Goal: Information Seeking & Learning: Understand process/instructions

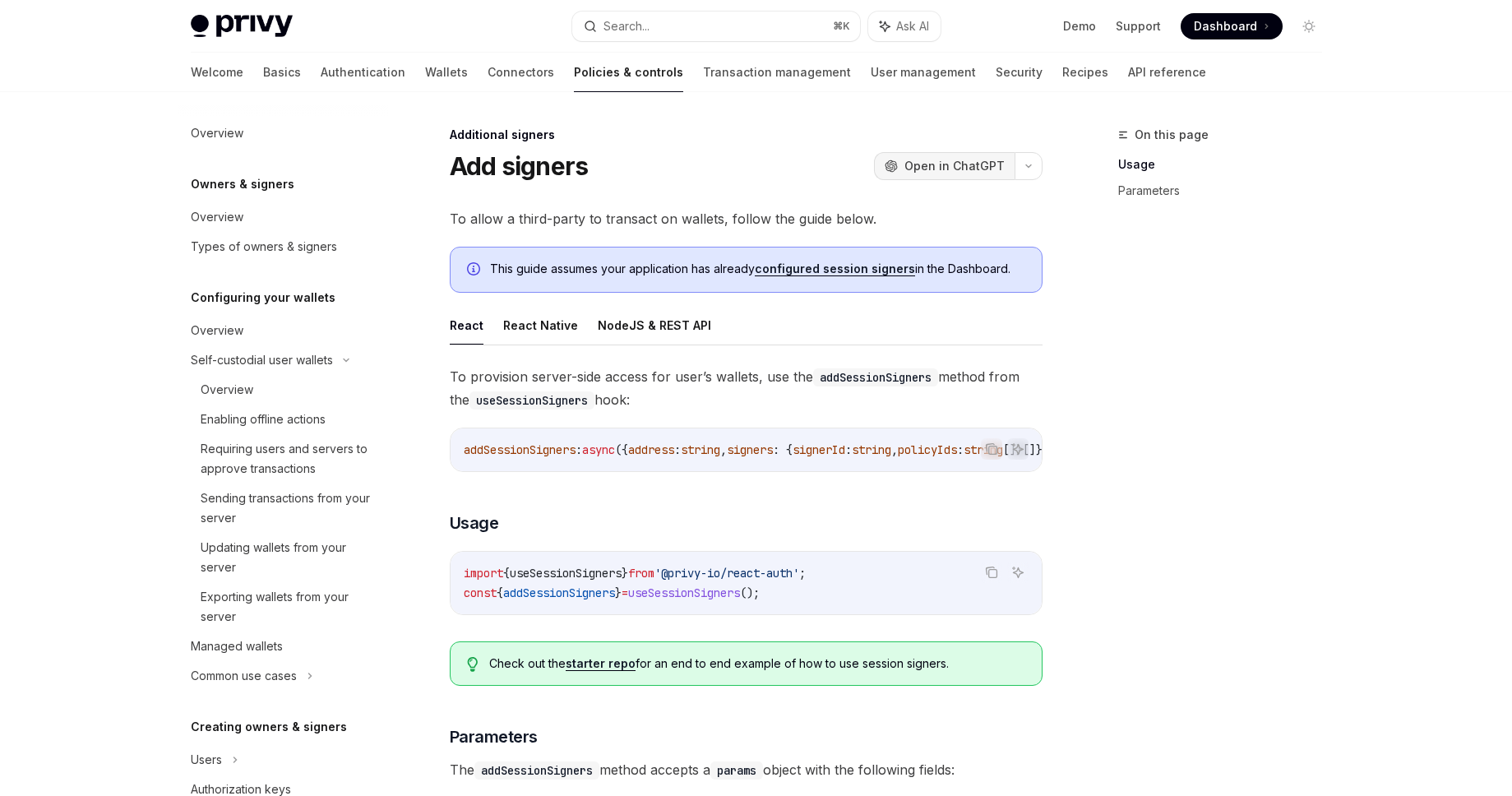
scroll to position [547, 0]
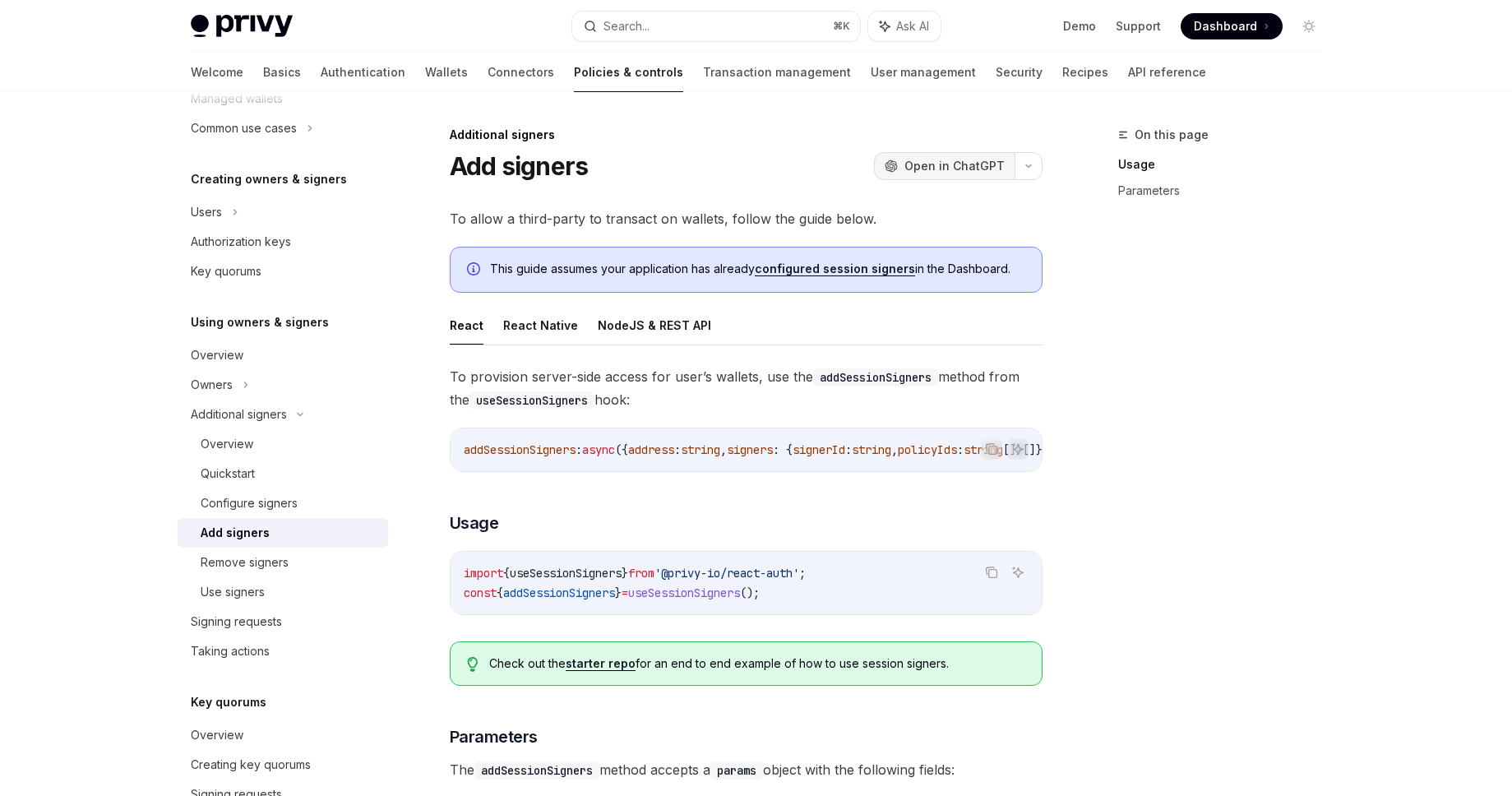
click at [936, 158] on span "Open in ChatGPT" at bounding box center [955, 167] width 101 height 16
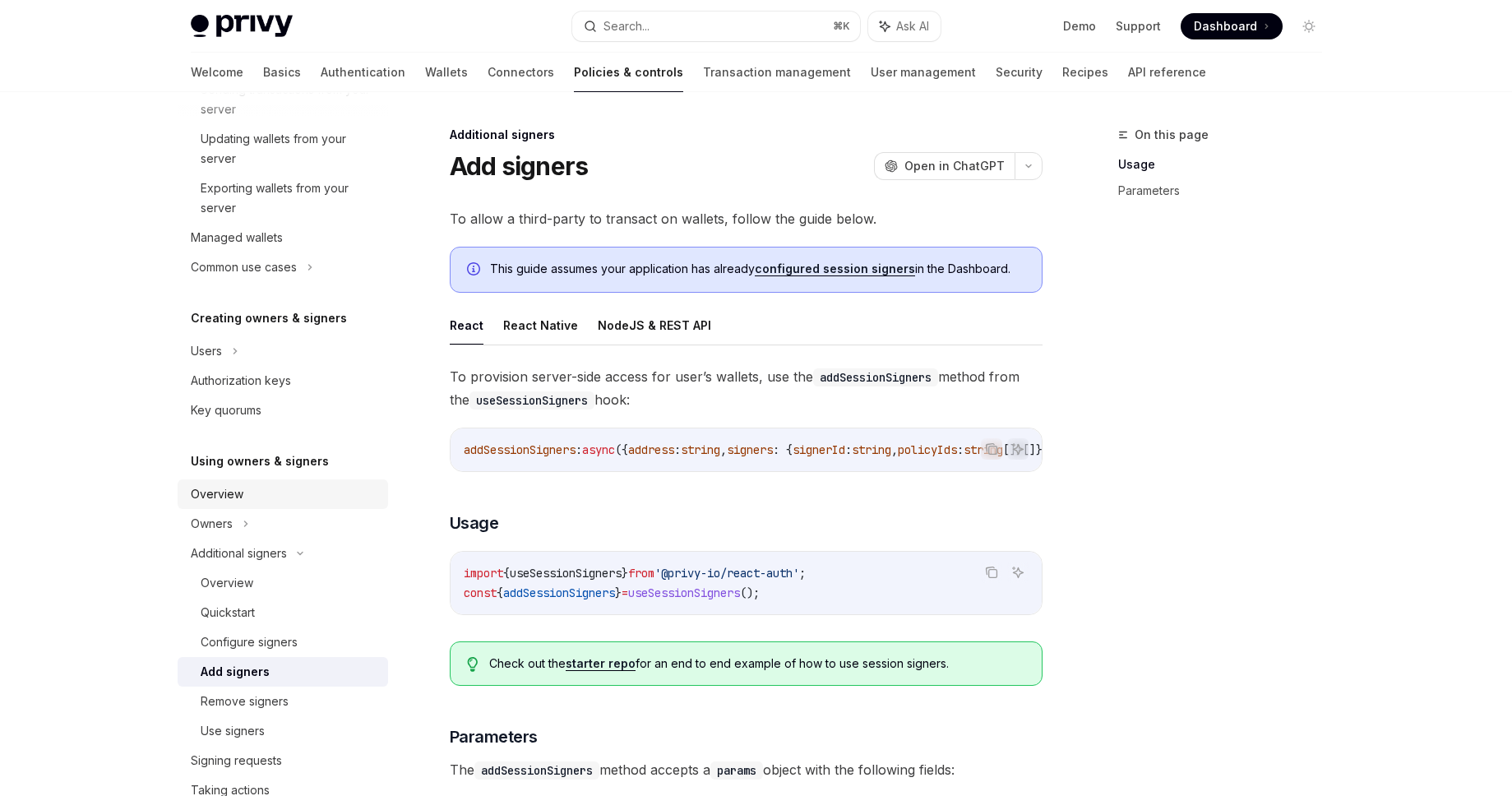
scroll to position [328, 0]
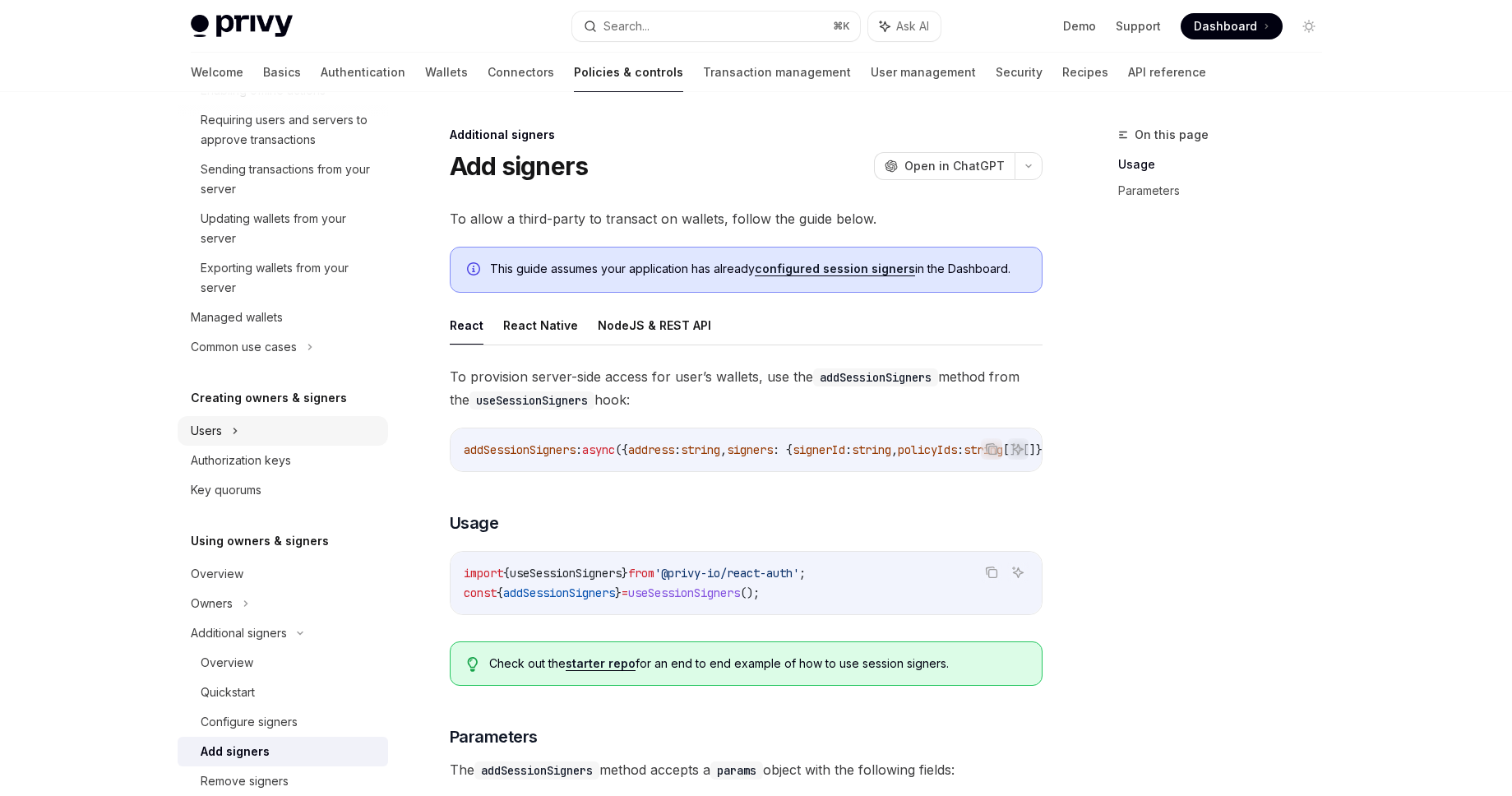
click at [269, 436] on div "Users" at bounding box center [283, 431] width 211 height 29
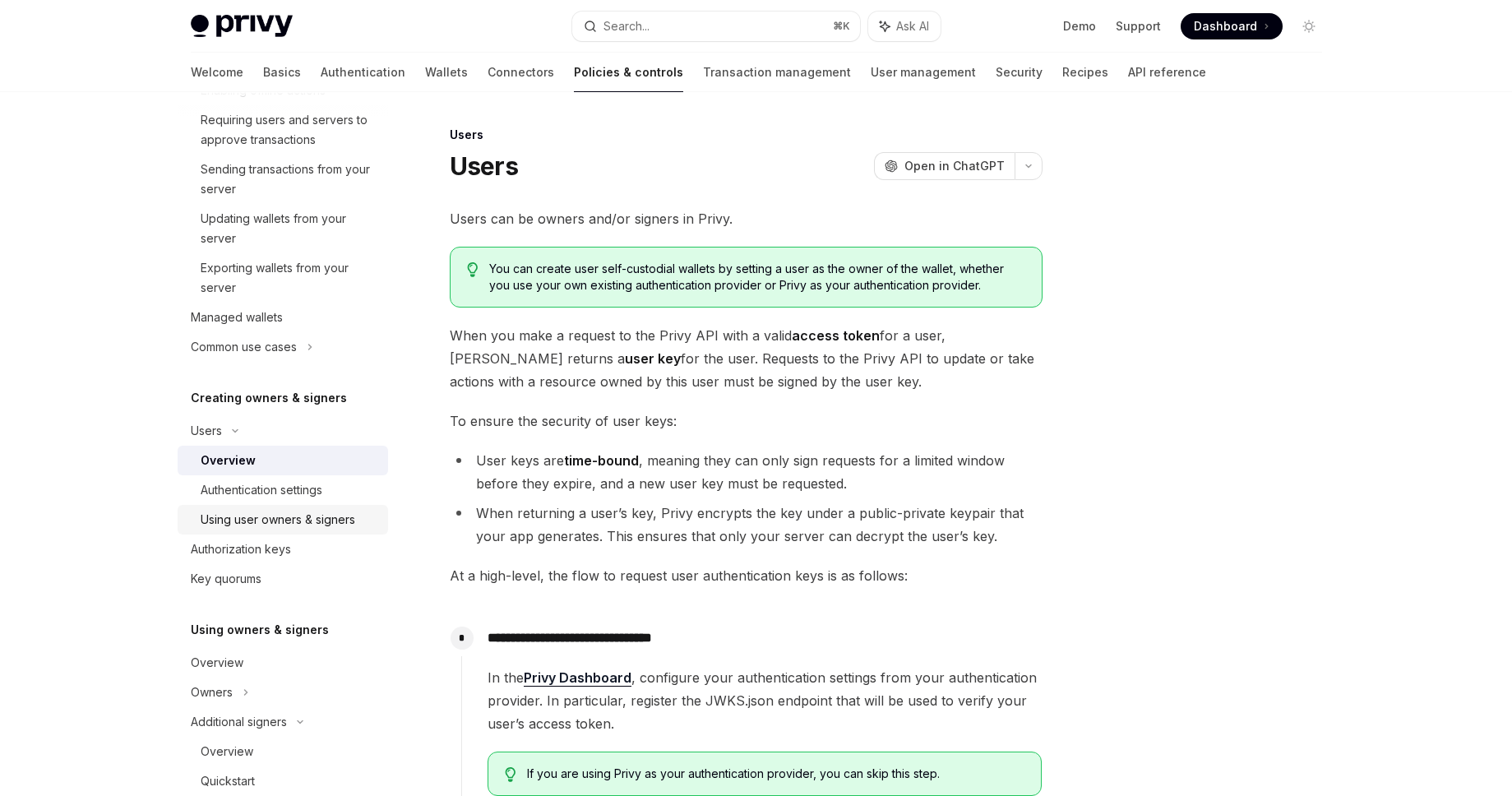
click at [258, 521] on div "Using user owners & signers" at bounding box center [277, 520] width 155 height 20
type textarea "*"
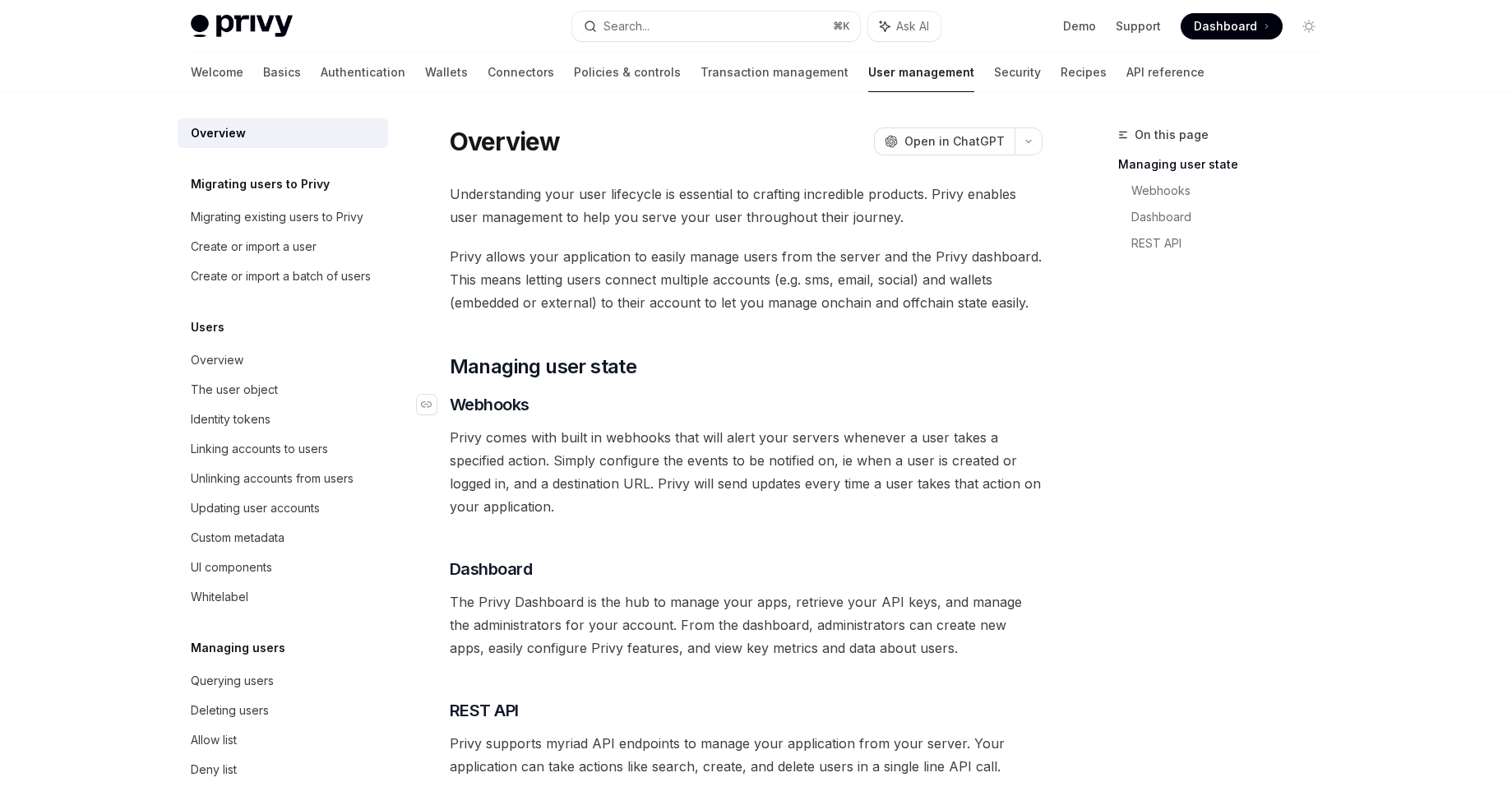
scroll to position [226, 0]
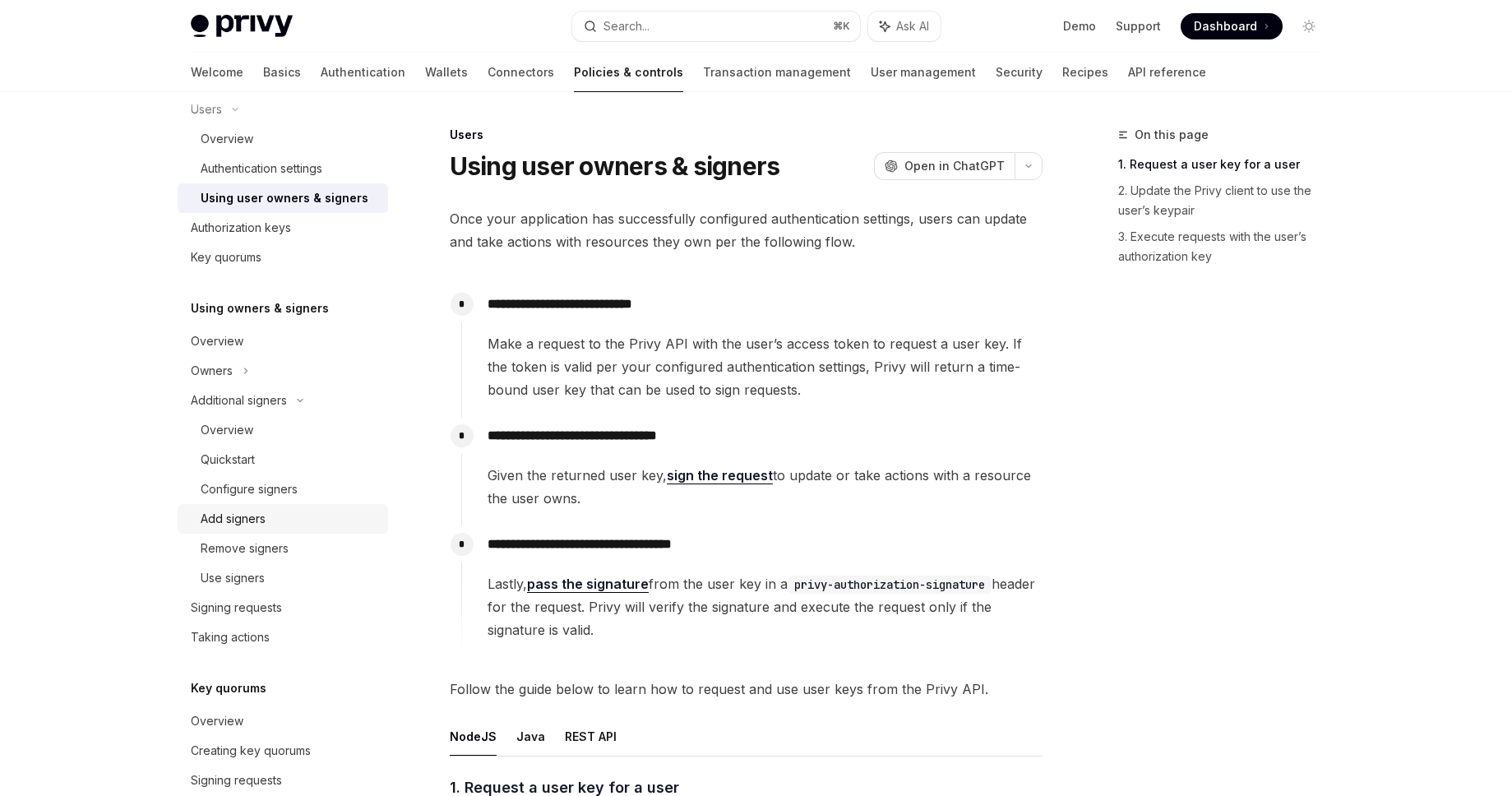
scroll to position [394, 0]
click at [307, 583] on div "Use signers" at bounding box center [289, 577] width 178 height 20
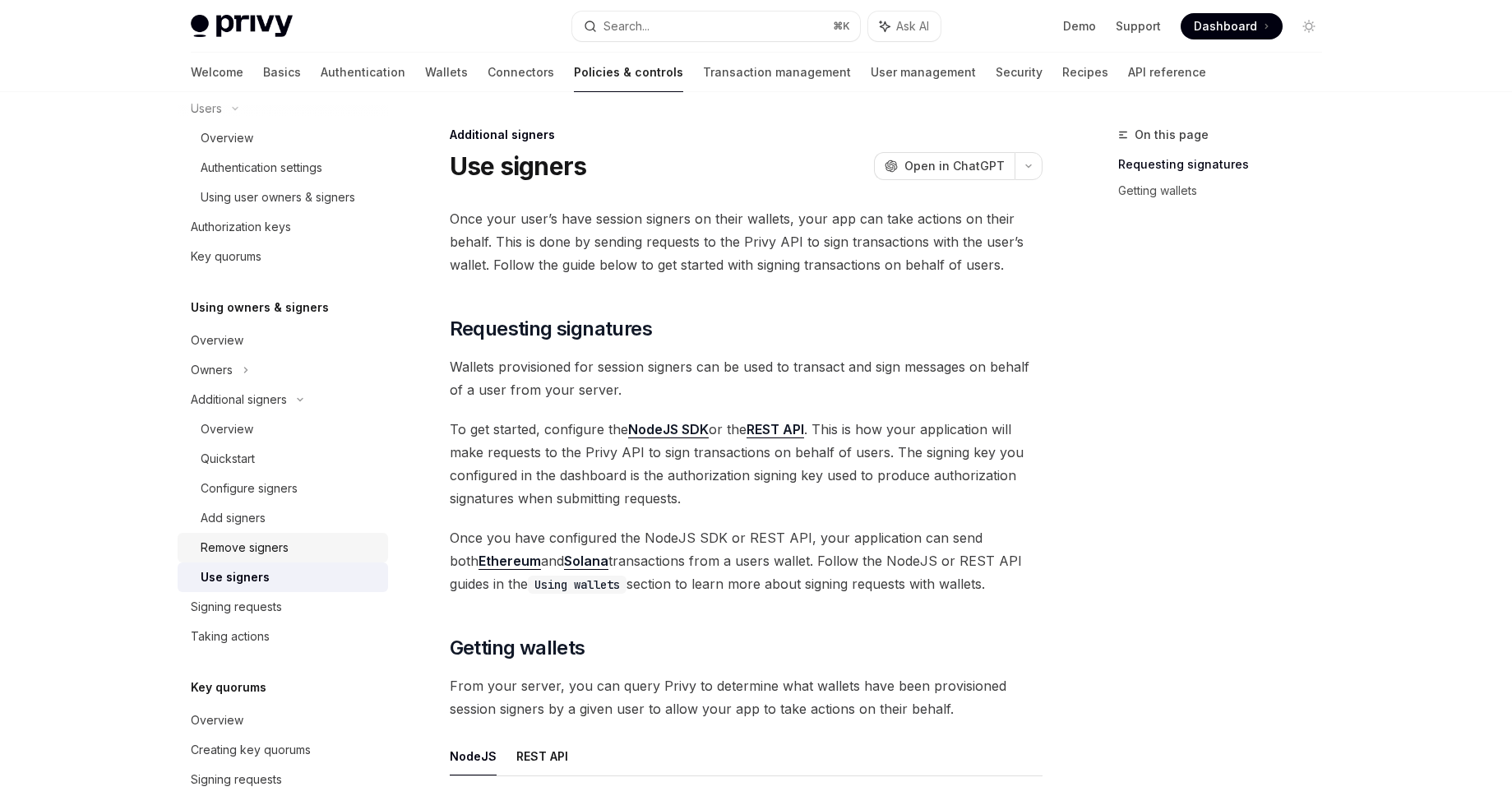
click at [284, 542] on div "Remove signers" at bounding box center [244, 548] width 88 height 20
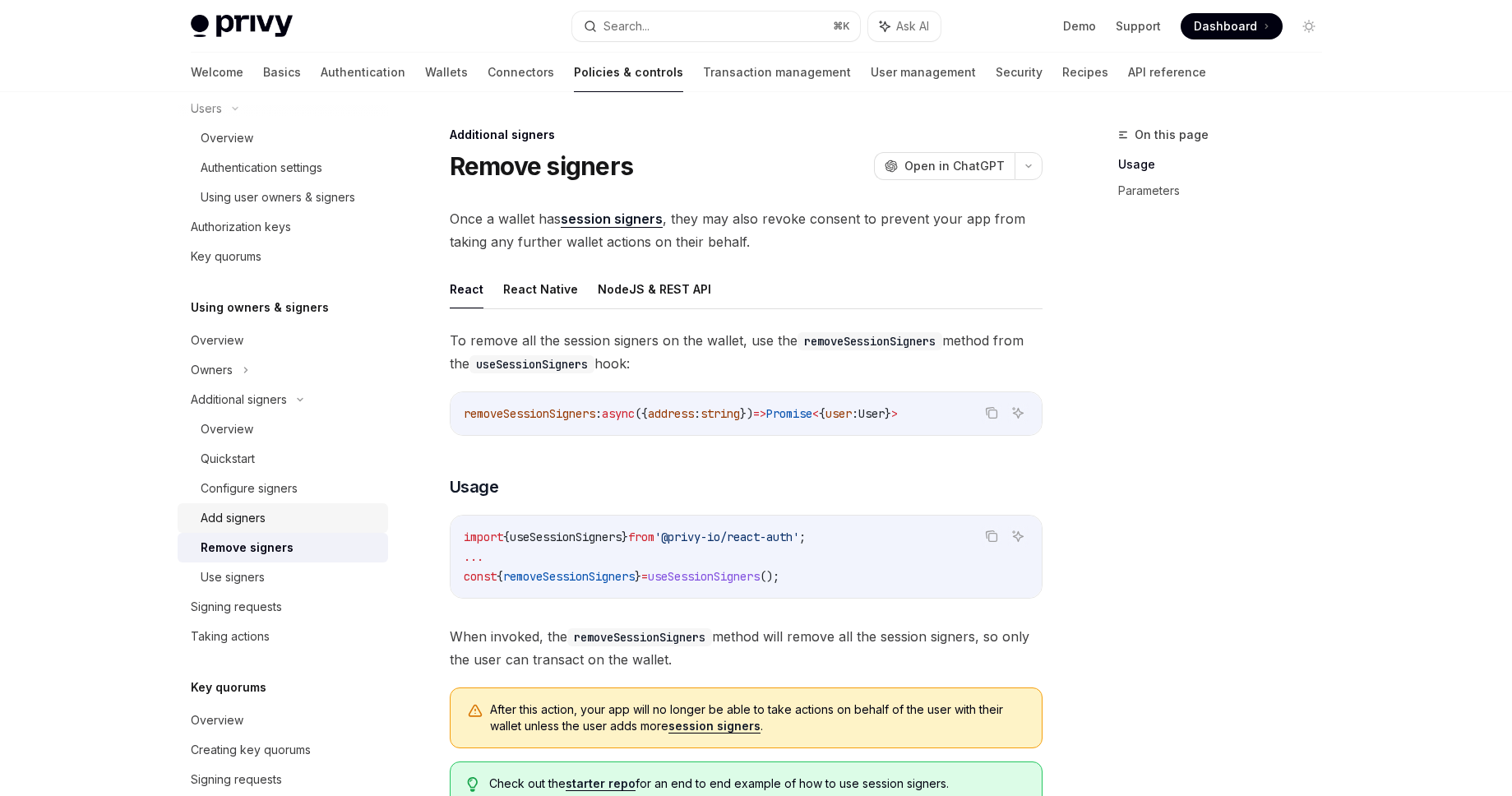
click at [291, 531] on link "Add signers" at bounding box center [283, 518] width 211 height 29
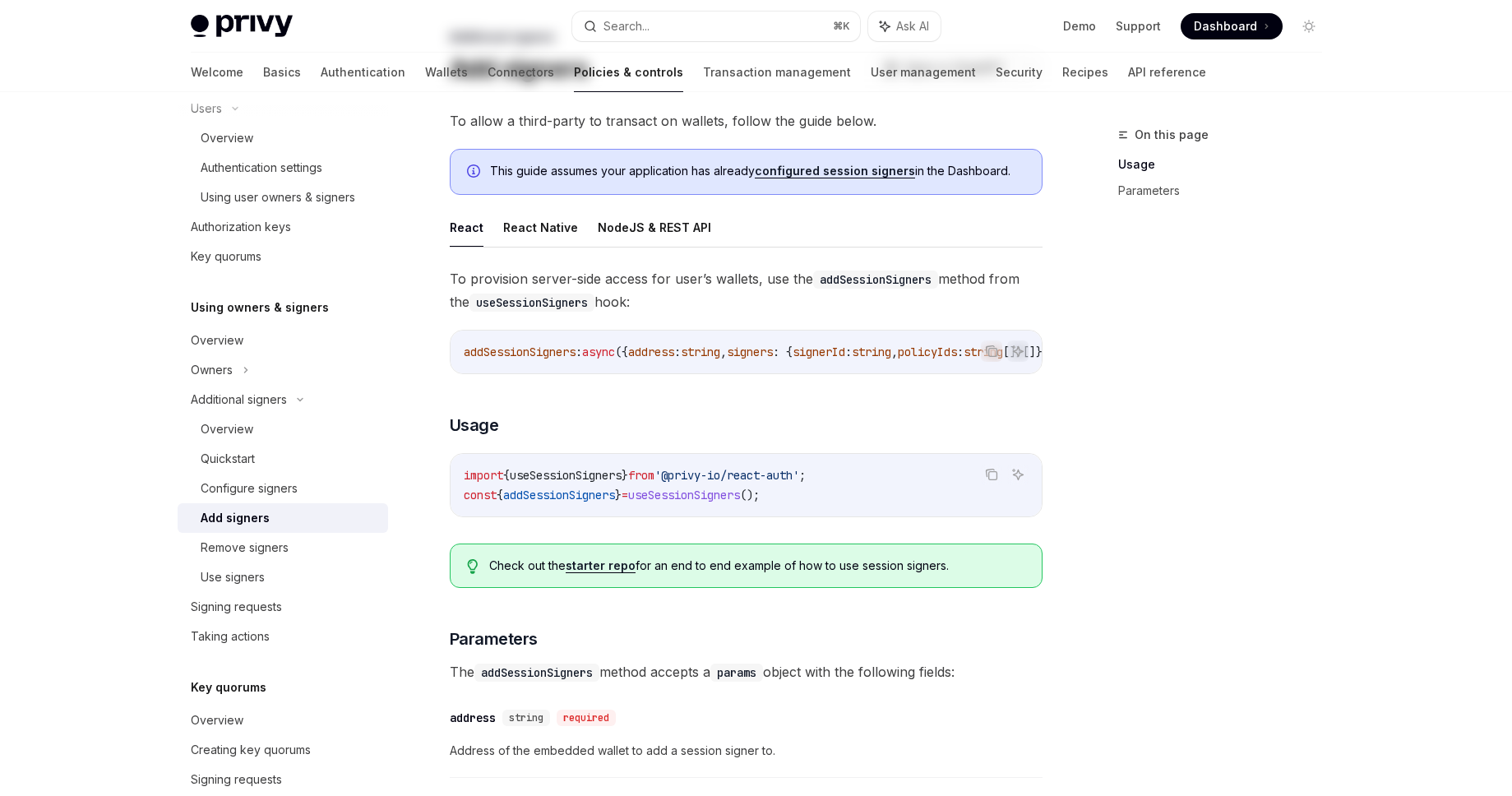
scroll to position [99, 0]
click at [668, 216] on button "NodeJS & REST API" at bounding box center [654, 226] width 113 height 38
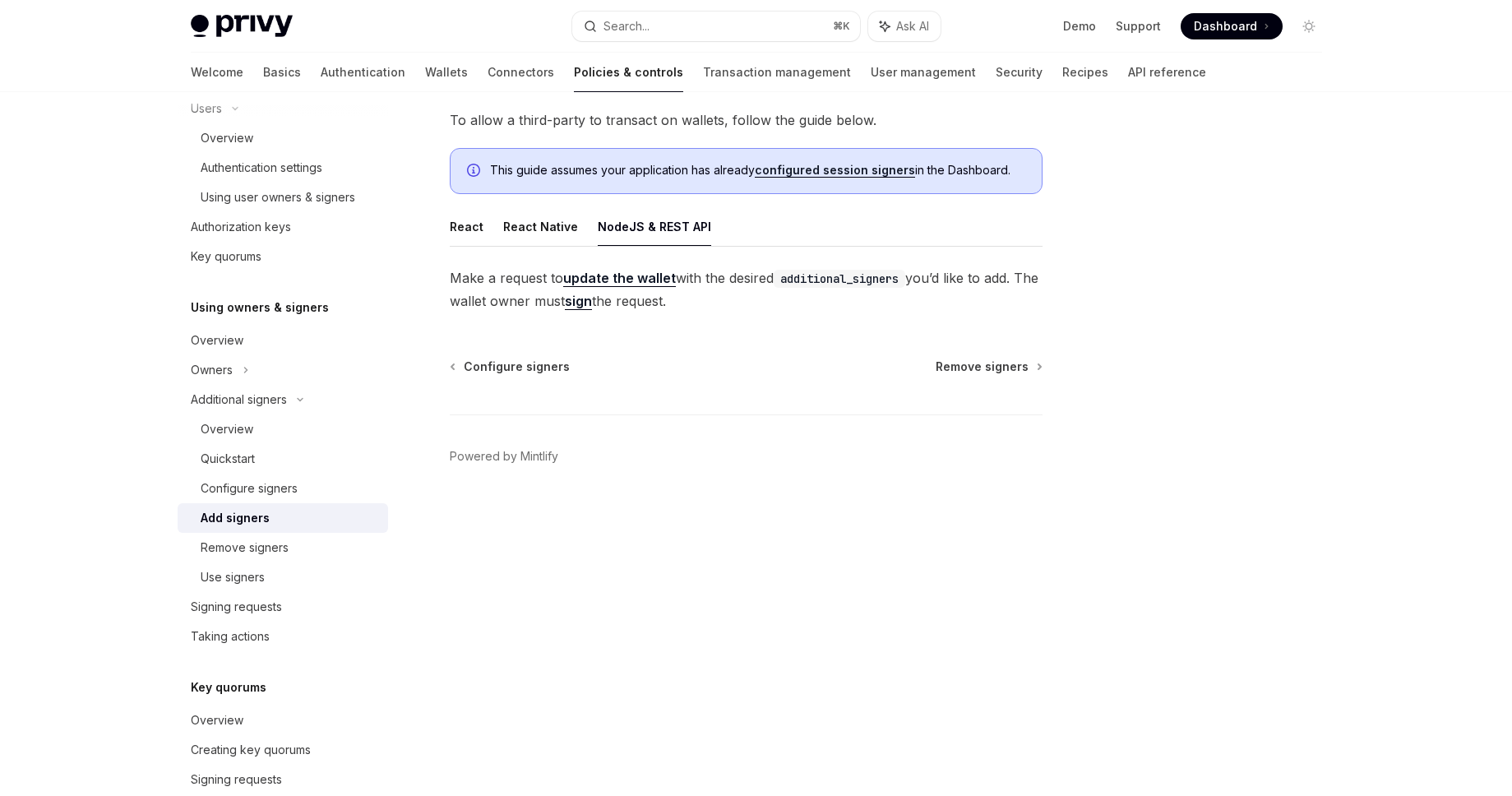
click at [619, 273] on link "update the wallet" at bounding box center [619, 278] width 113 height 17
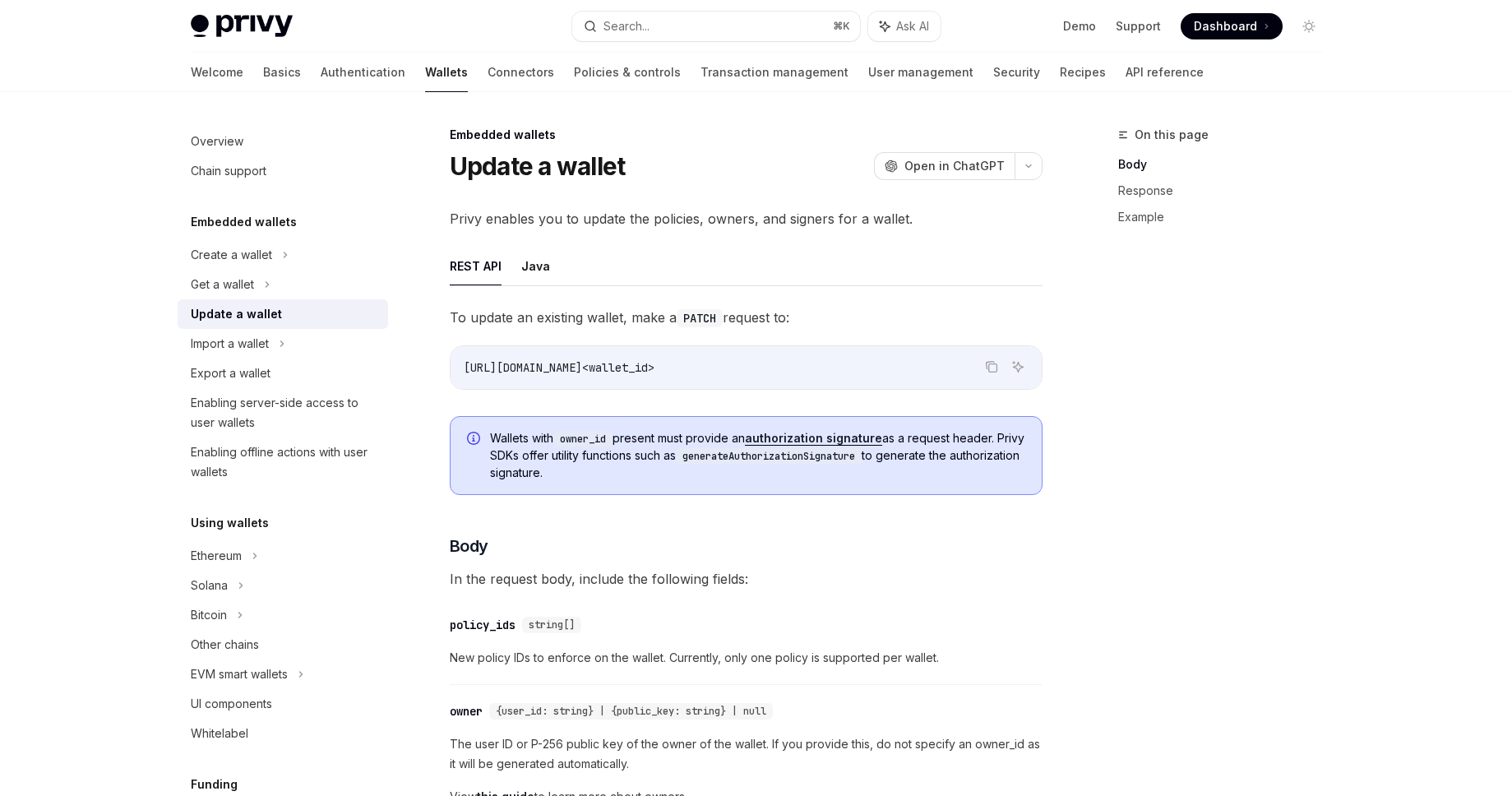
click at [854, 441] on link "authorization signature" at bounding box center [814, 438] width 137 height 15
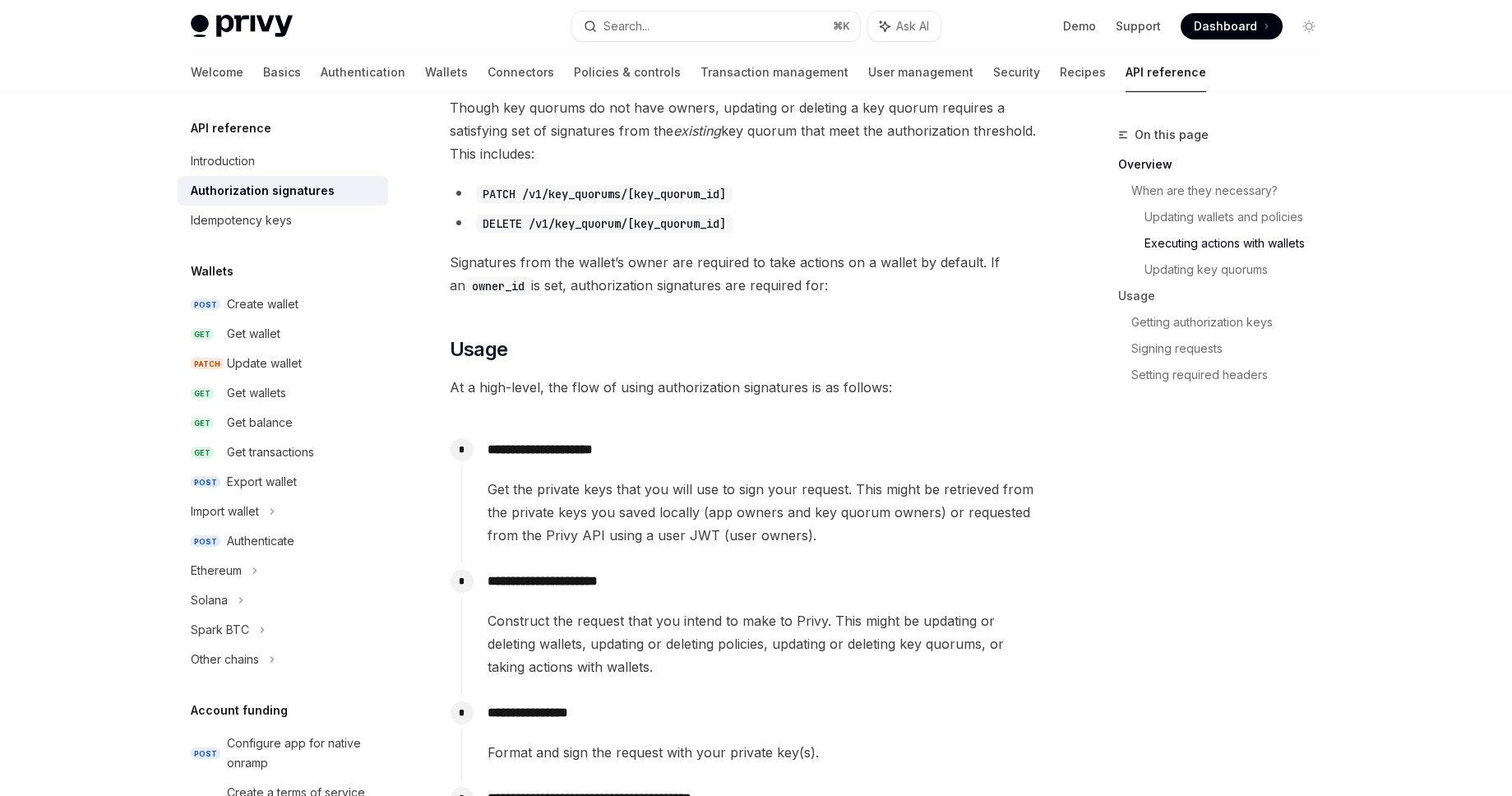
scroll to position [1453, 0]
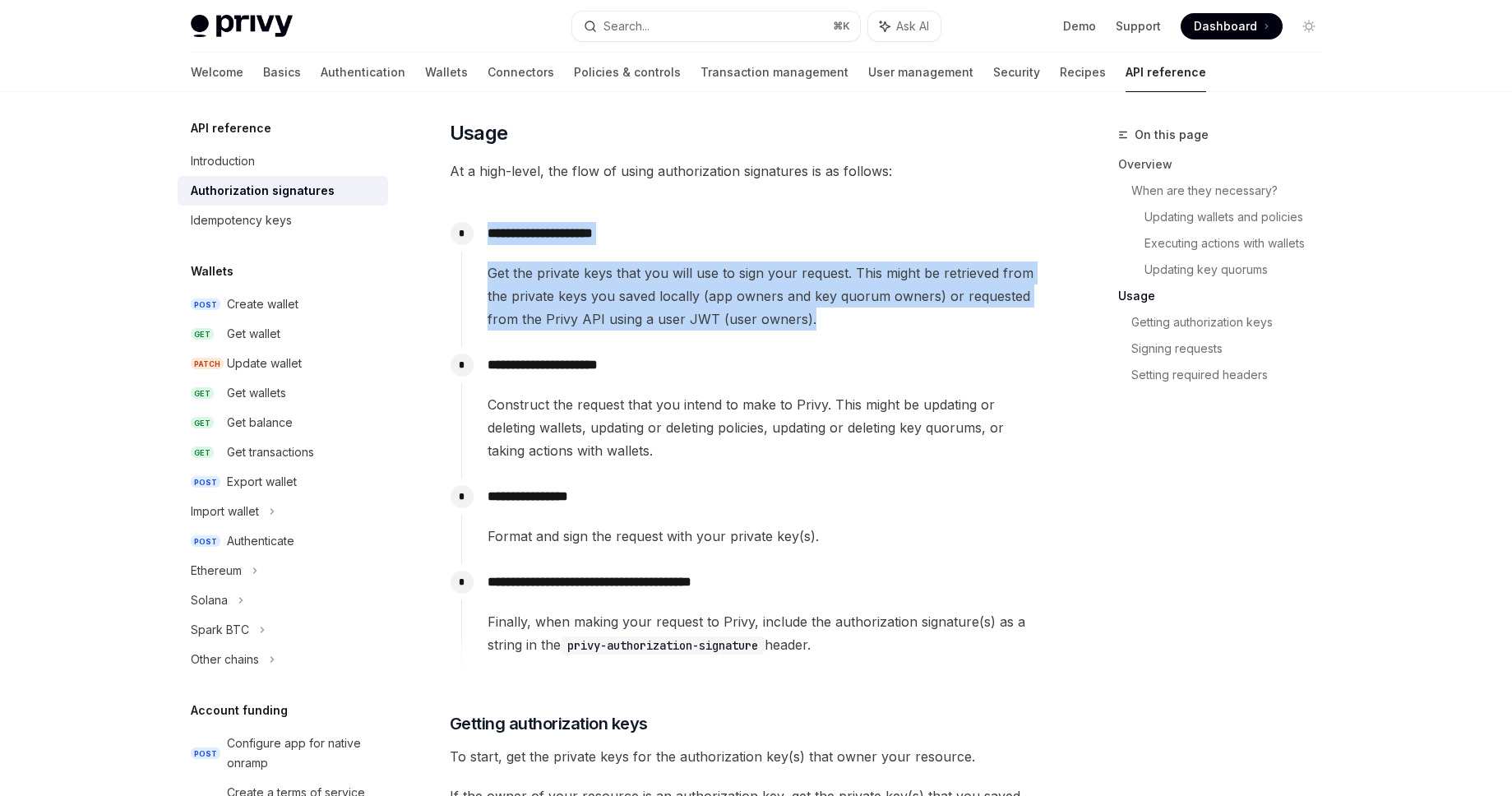
drag, startPoint x: 729, startPoint y: 207, endPoint x: 700, endPoint y: 345, distance: 141.0
click at [700, 345] on div "​ Overview Owners provide an additional layer of security for actions taken by …" at bounding box center [746, 264] width 593 height 2962
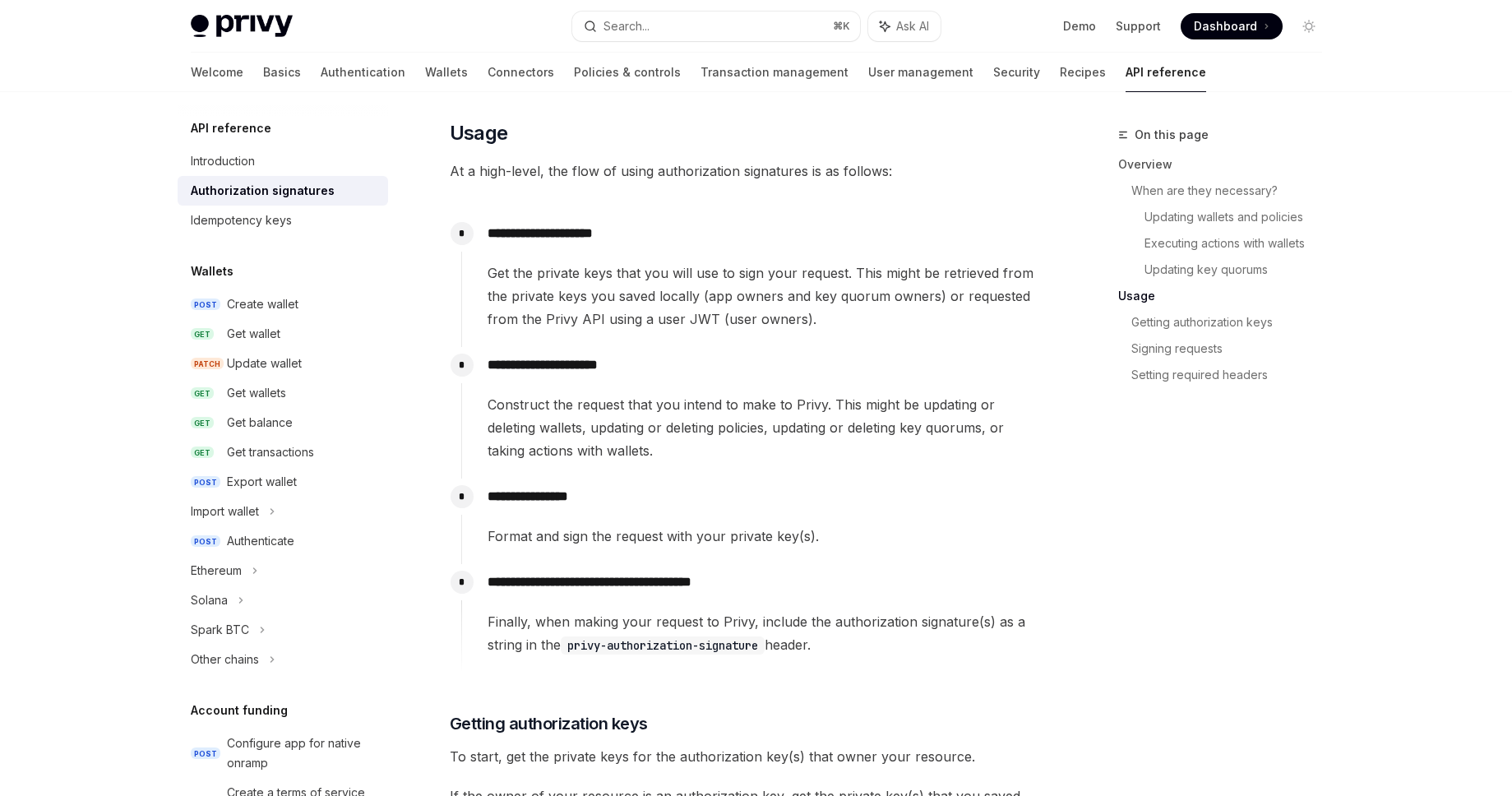
click at [644, 381] on div "**********" at bounding box center [751, 404] width 581 height 115
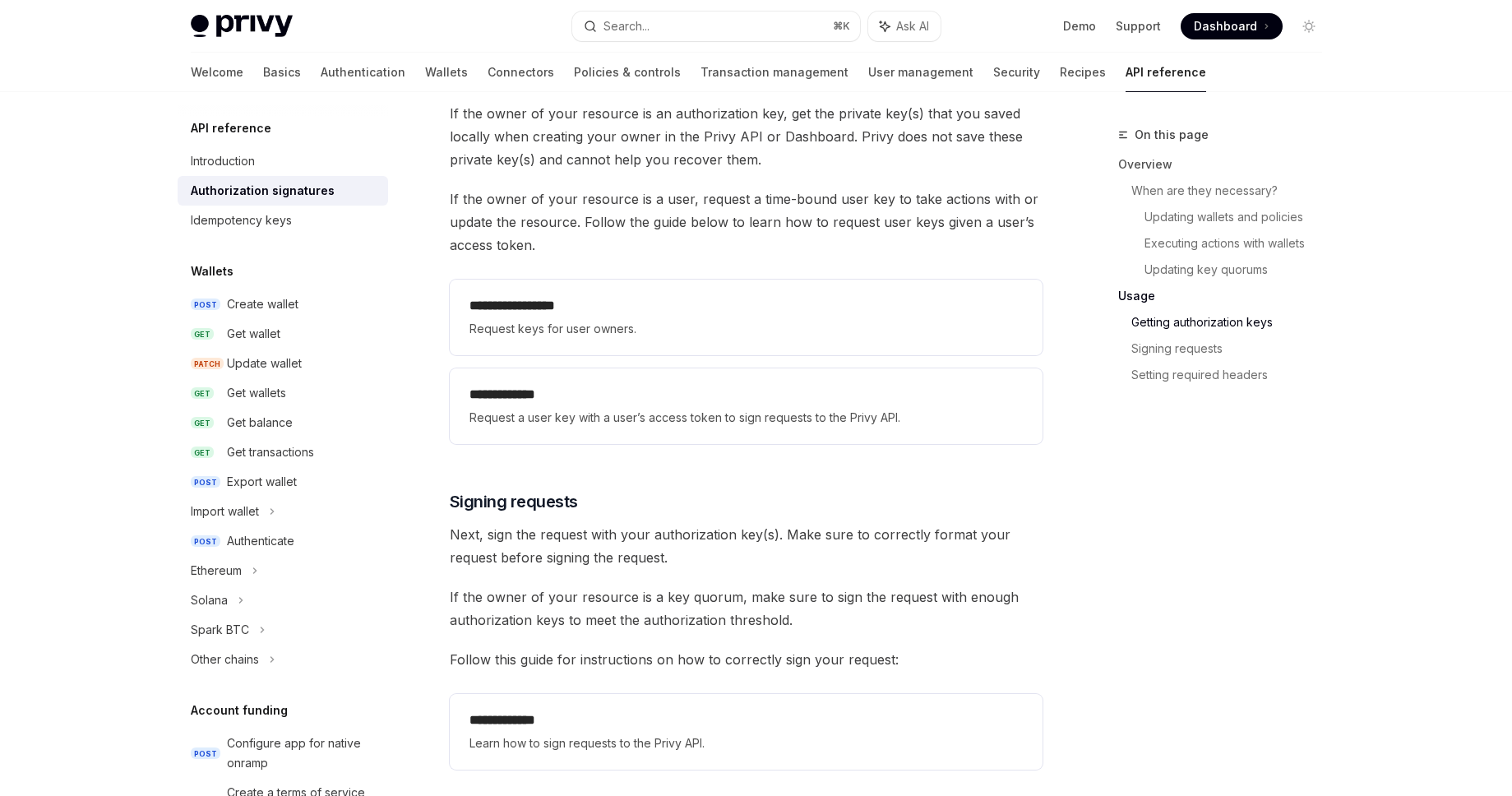
scroll to position [2155, 0]
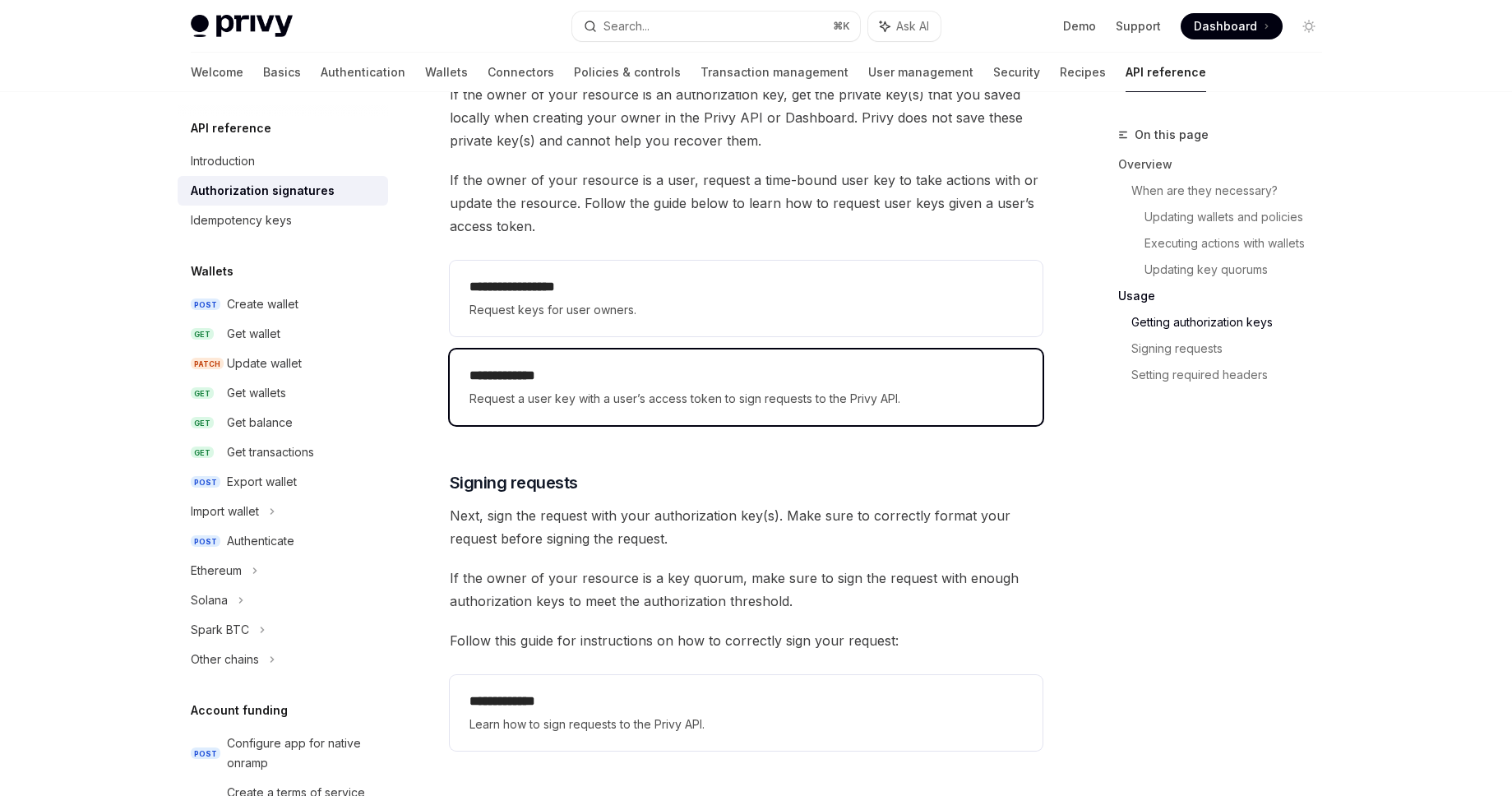
click at [651, 361] on div "**********" at bounding box center [746, 387] width 593 height 76
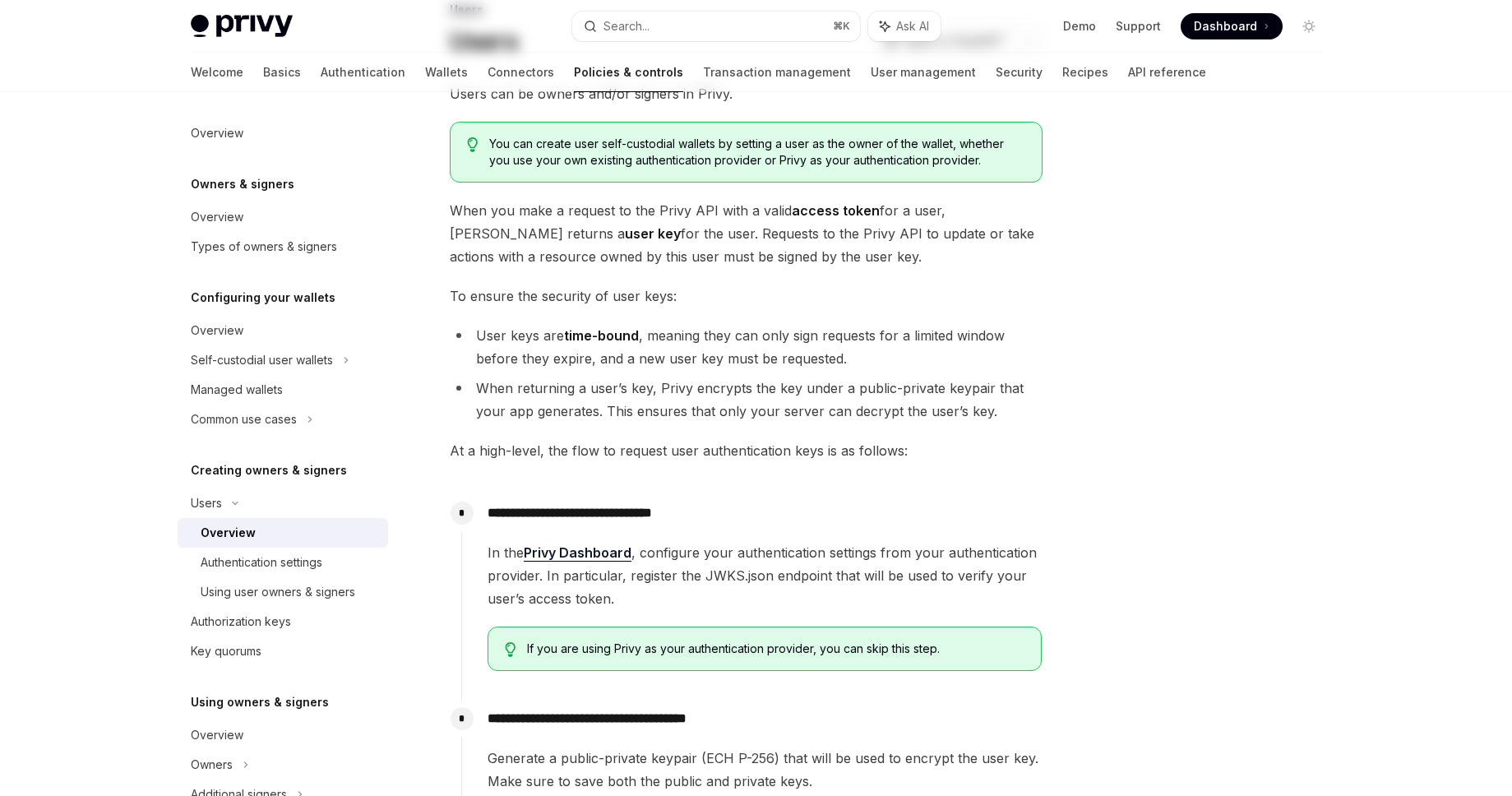
scroll to position [308, 0]
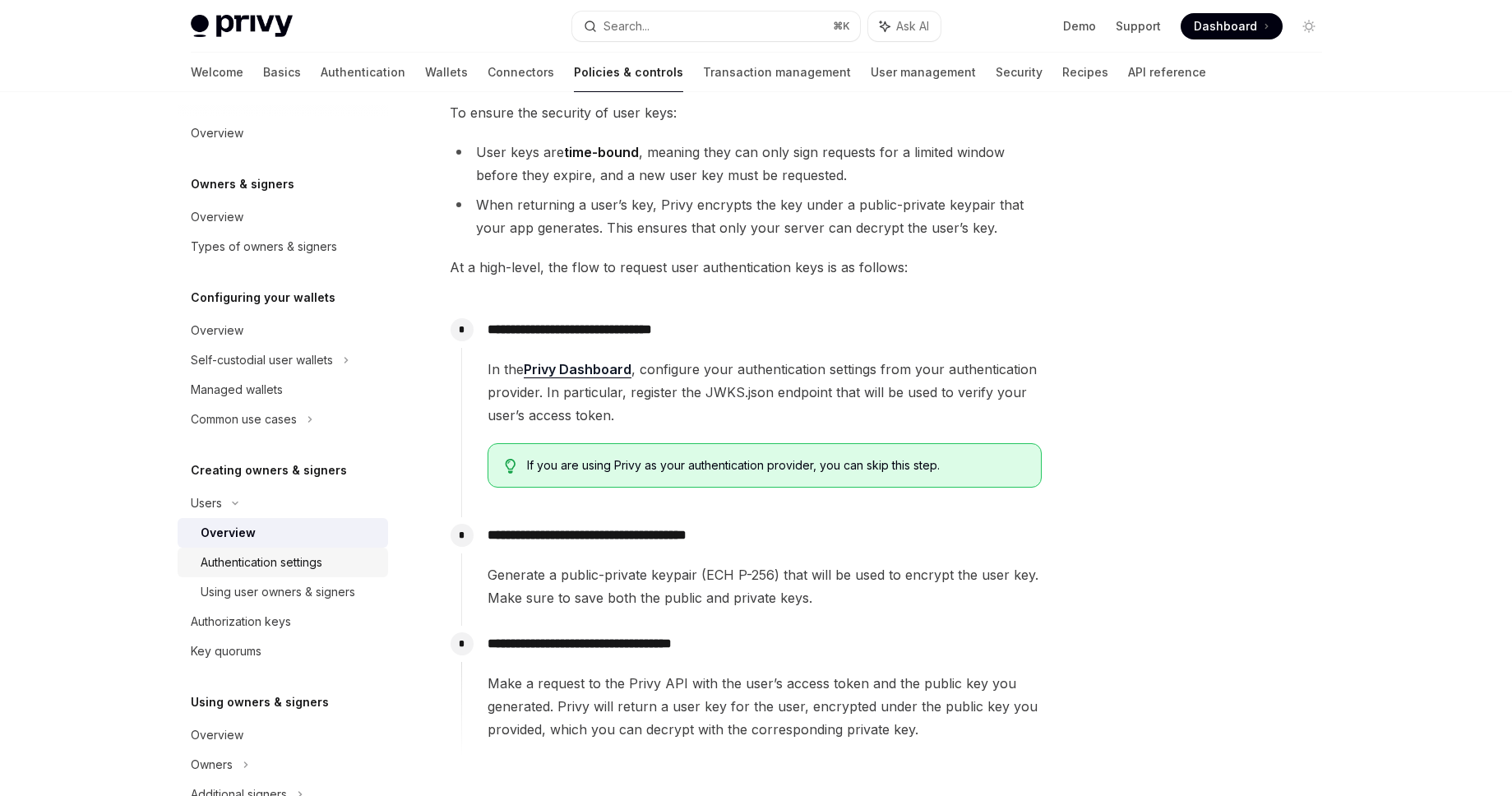
click at [261, 566] on div "Authentication settings" at bounding box center [261, 563] width 122 height 20
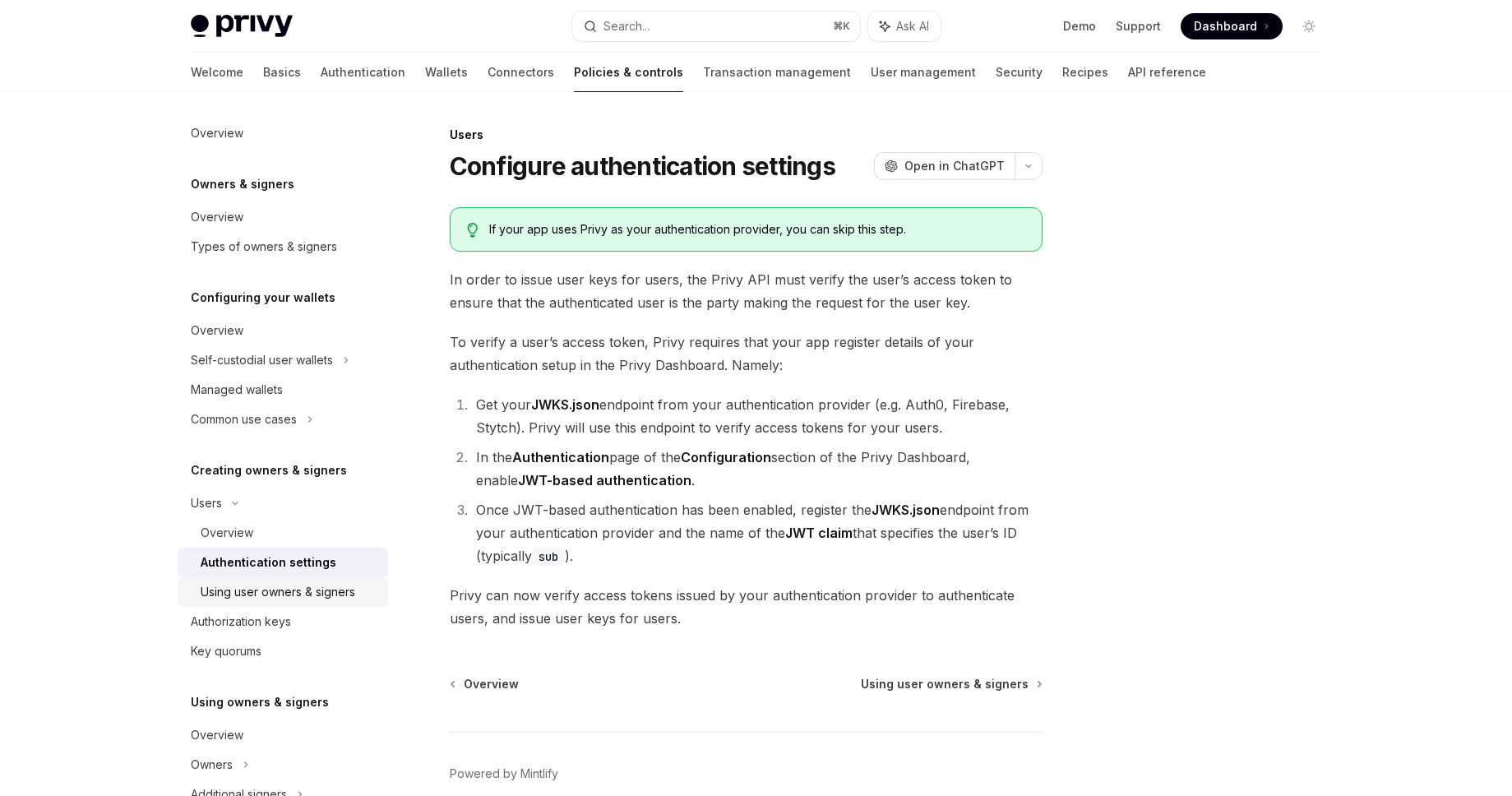
click at [246, 591] on div "Using user owners & signers" at bounding box center [277, 592] width 155 height 20
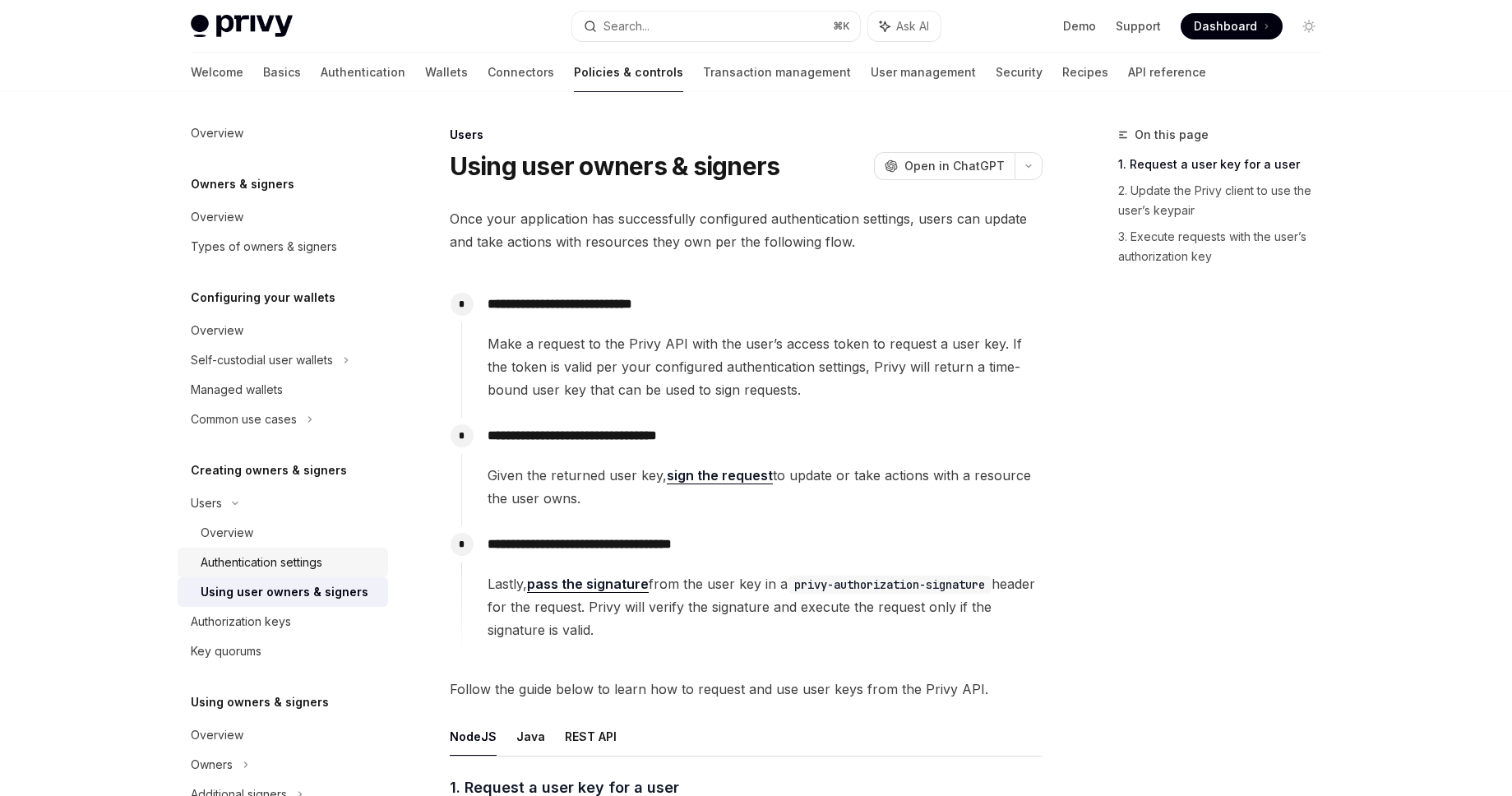
click at [246, 569] on div "Authentication settings" at bounding box center [261, 563] width 122 height 20
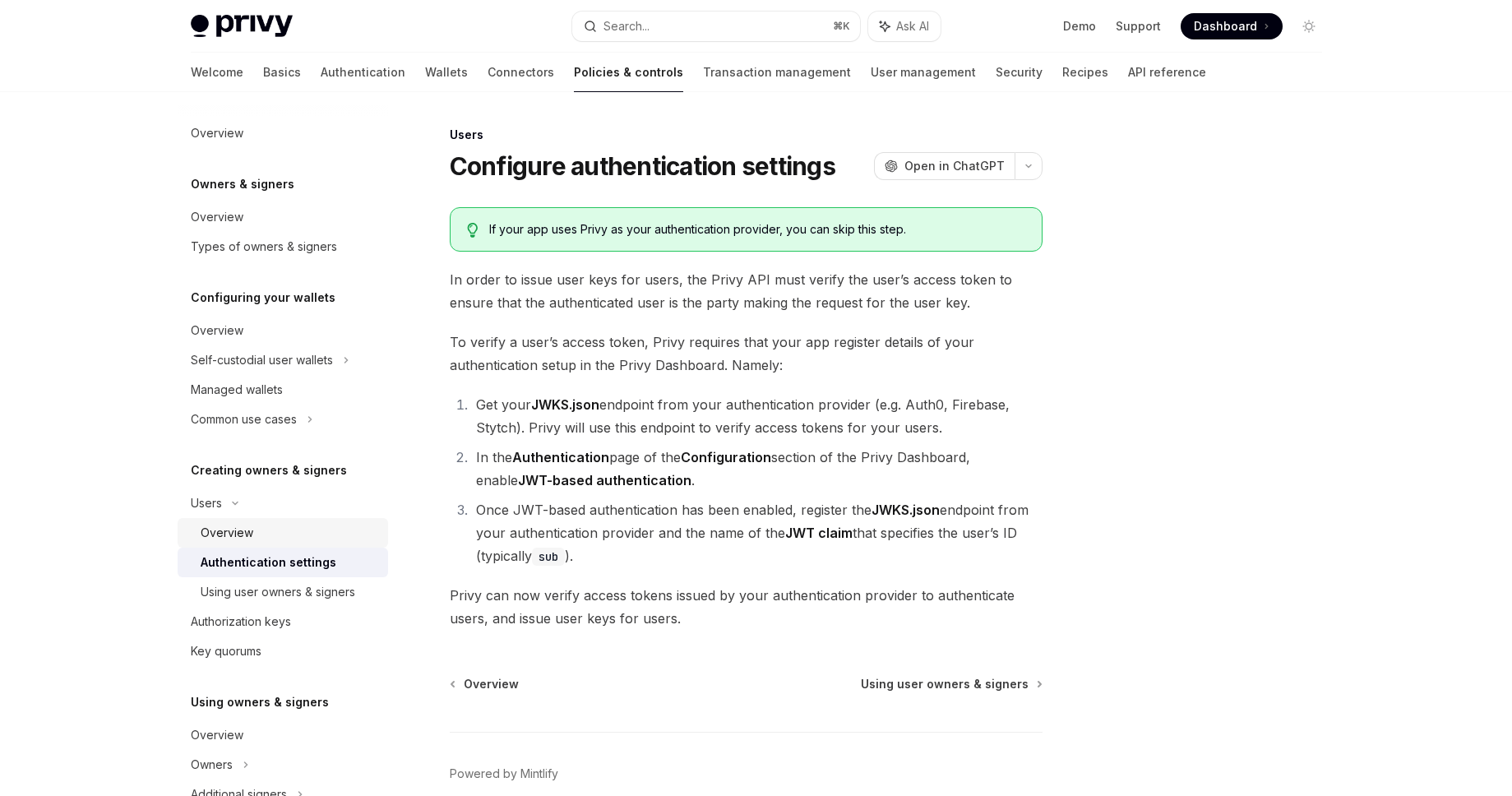
click at [251, 523] on div "Overview" at bounding box center [227, 532] width 53 height 20
type textarea "*"
